Goal: Entertainment & Leisure: Consume media (video, audio)

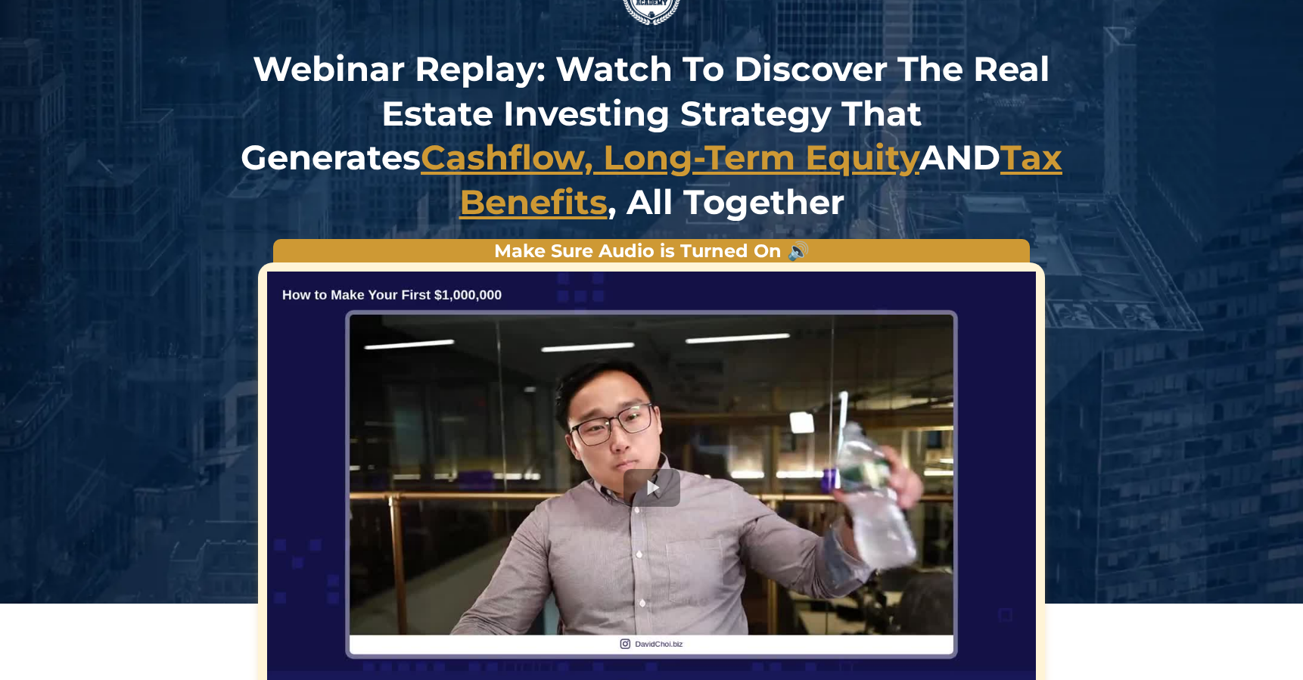
scroll to position [76, 0]
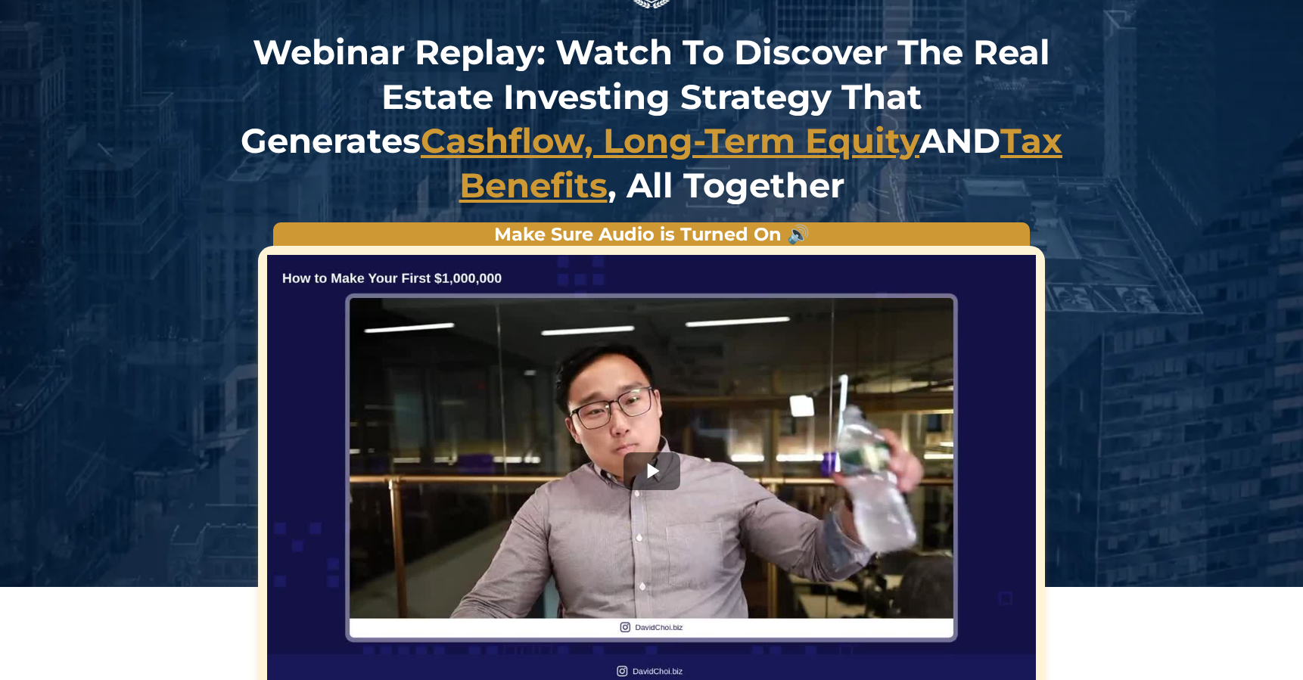
click at [638, 477] on div at bounding box center [651, 471] width 769 height 433
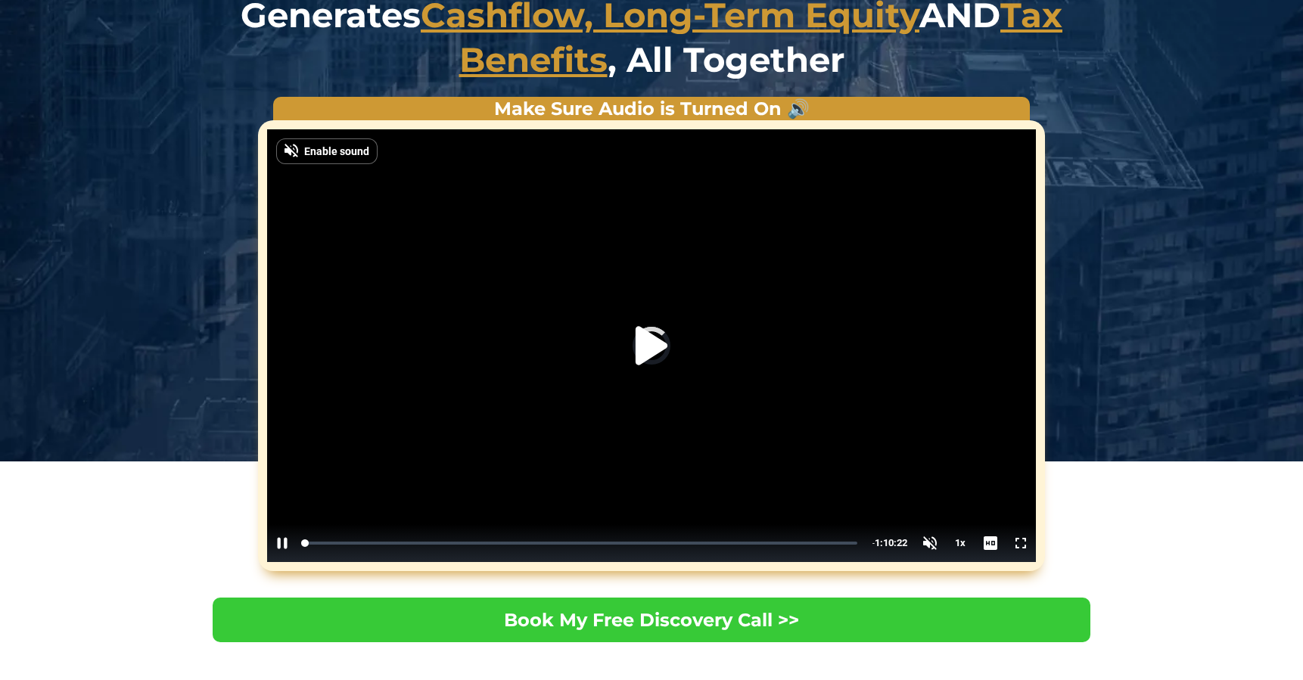
scroll to position [187, 0]
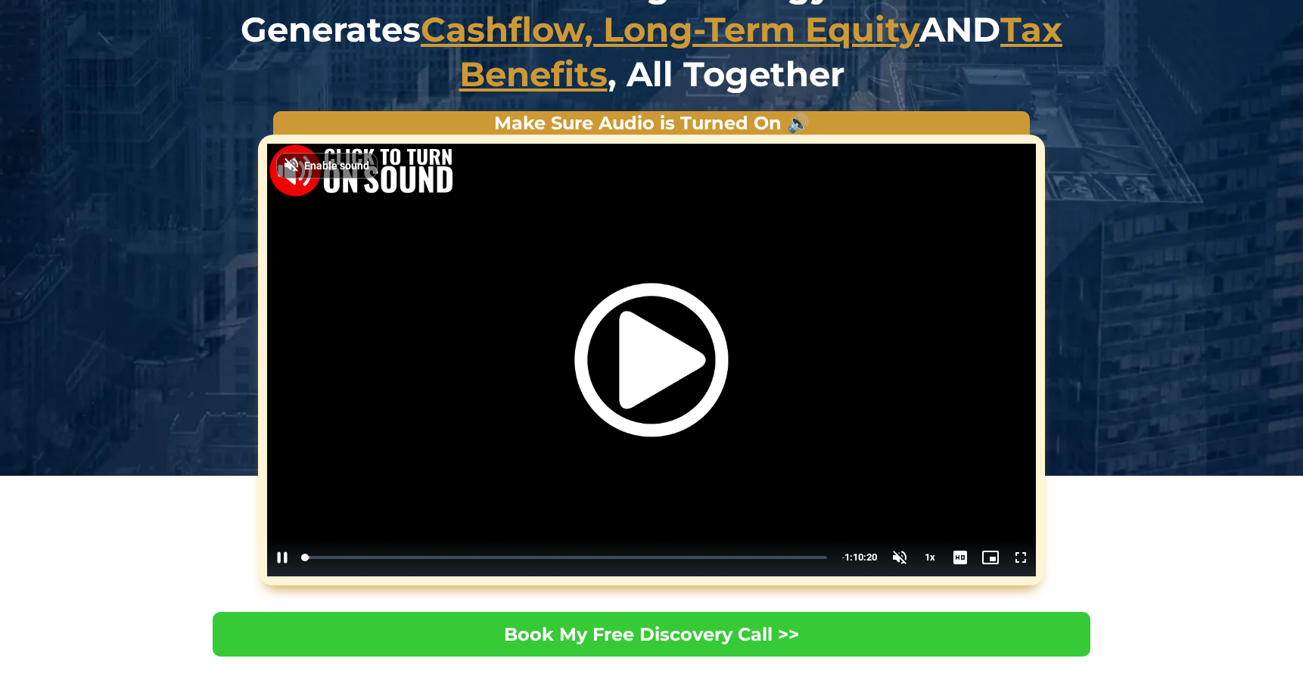
click at [652, 377] on img "Video Player" at bounding box center [651, 360] width 154 height 154
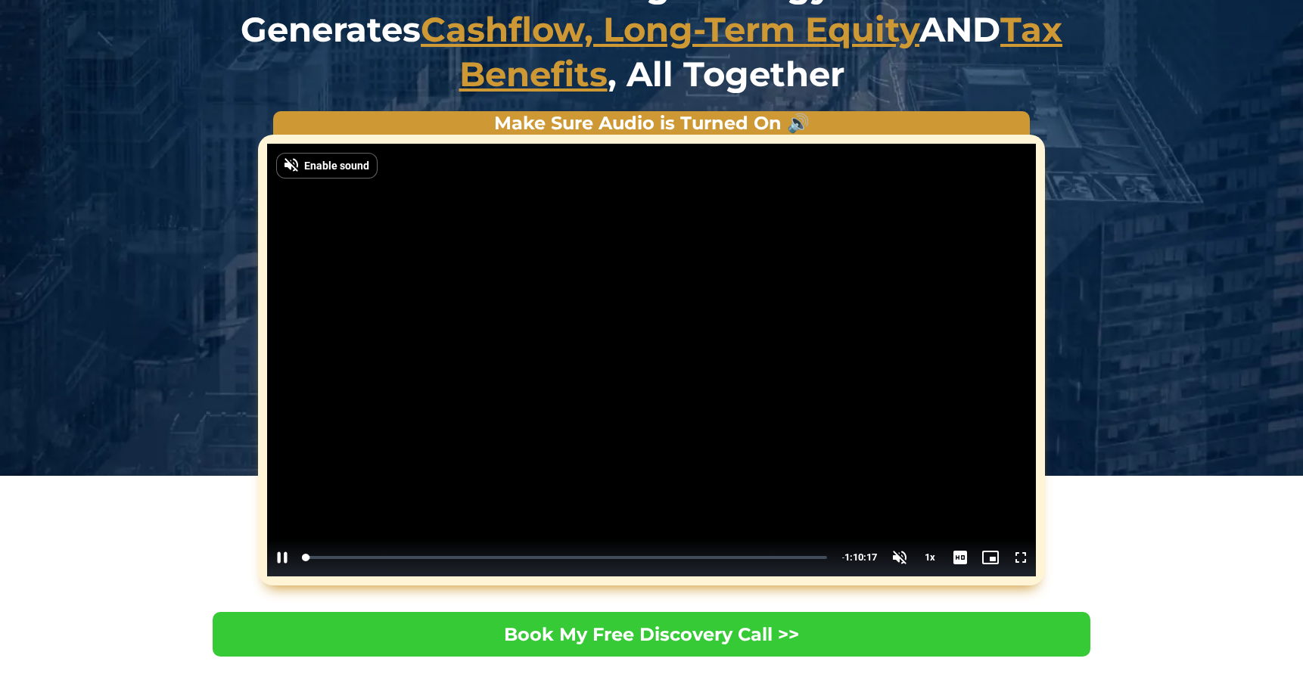
click at [332, 422] on video "Video Player" at bounding box center [651, 360] width 769 height 433
click at [320, 161] on span "Enable sound" at bounding box center [336, 165] width 65 height 11
click at [901, 558] on span "Video Player" at bounding box center [900, 558] width 30 height 0
click at [901, 521] on div "Volume Level" at bounding box center [899, 523] width 2 height 5
click at [278, 558] on span "Video Player" at bounding box center [282, 558] width 30 height 0
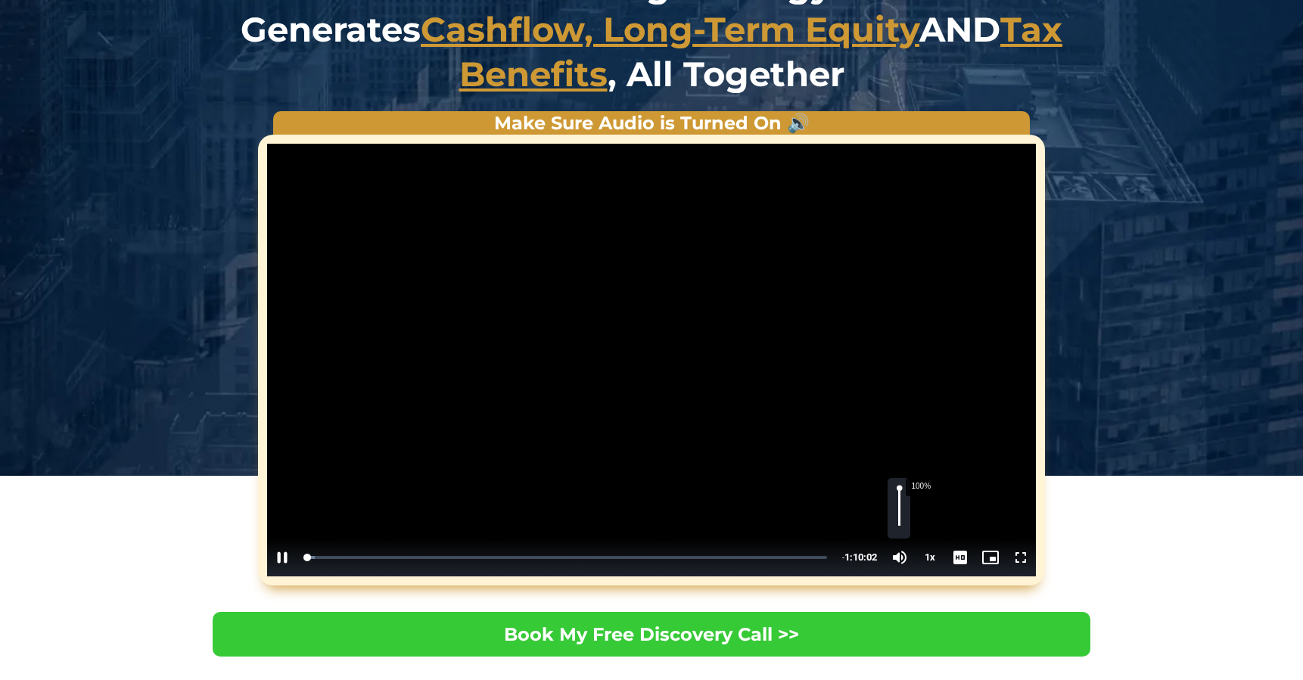
drag, startPoint x: 900, startPoint y: 525, endPoint x: 906, endPoint y: 487, distance: 39.1
click at [906, 487] on div "100%" at bounding box center [899, 508] width 23 height 61
click at [213, 473] on div "**********" at bounding box center [652, 348] width 878 height 474
click at [989, 558] on span "Video Player" at bounding box center [990, 558] width 30 height 0
